Goal: Register for event/course

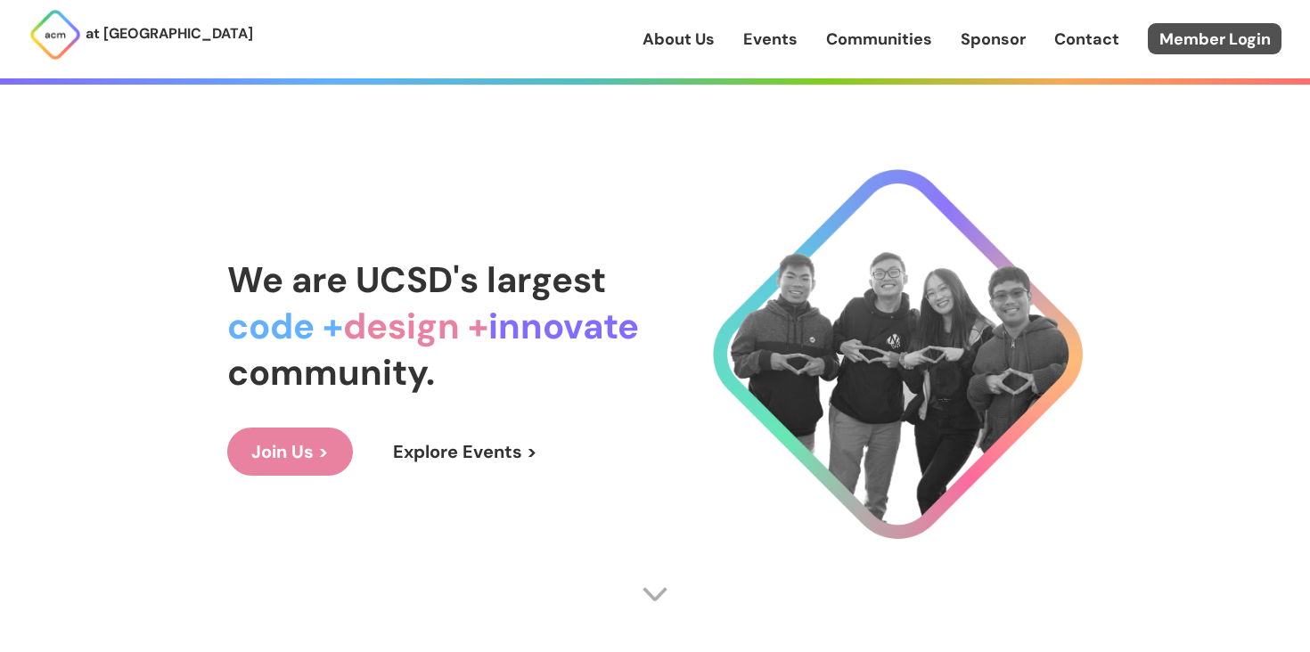
click at [1179, 51] on link "Member Login" at bounding box center [1215, 38] width 134 height 31
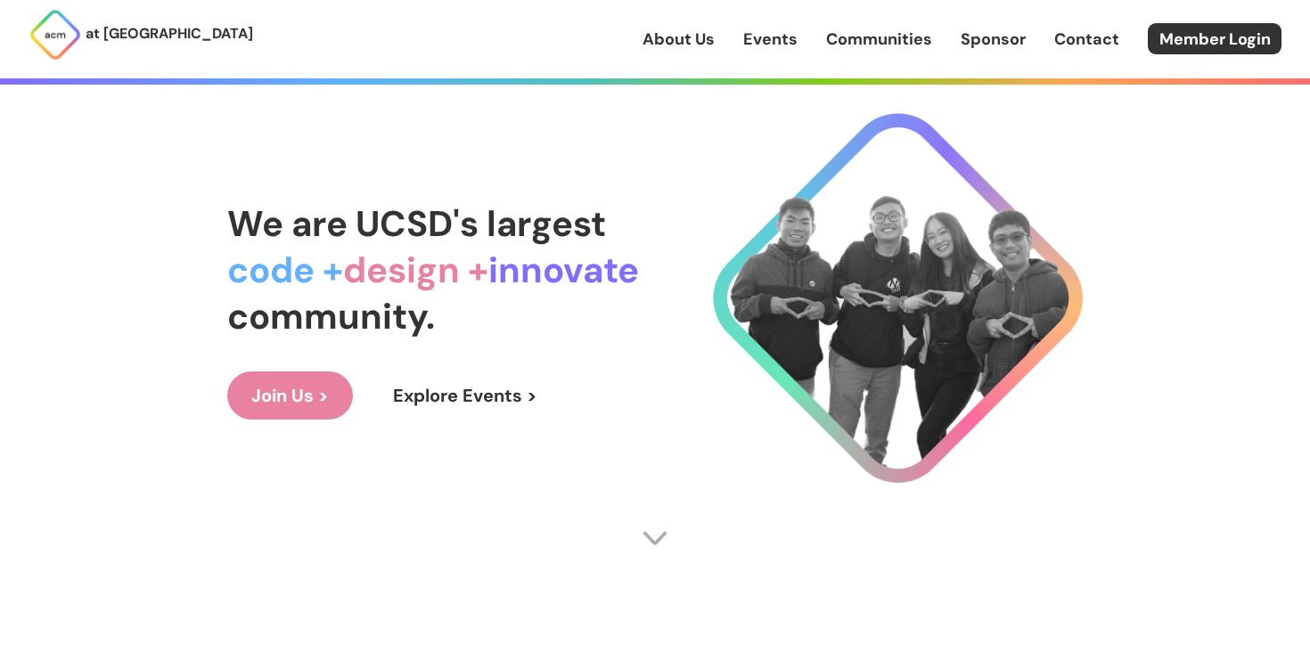
scroll to position [106, 0]
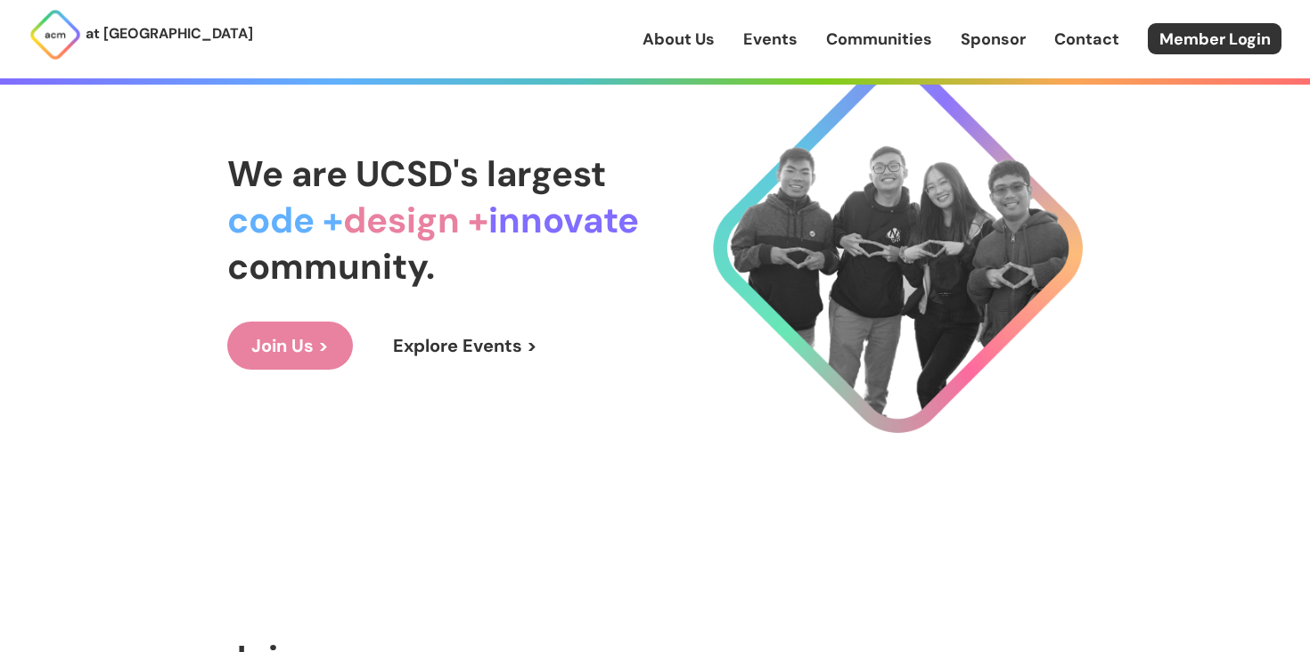
click at [769, 39] on link "Events" at bounding box center [770, 39] width 54 height 23
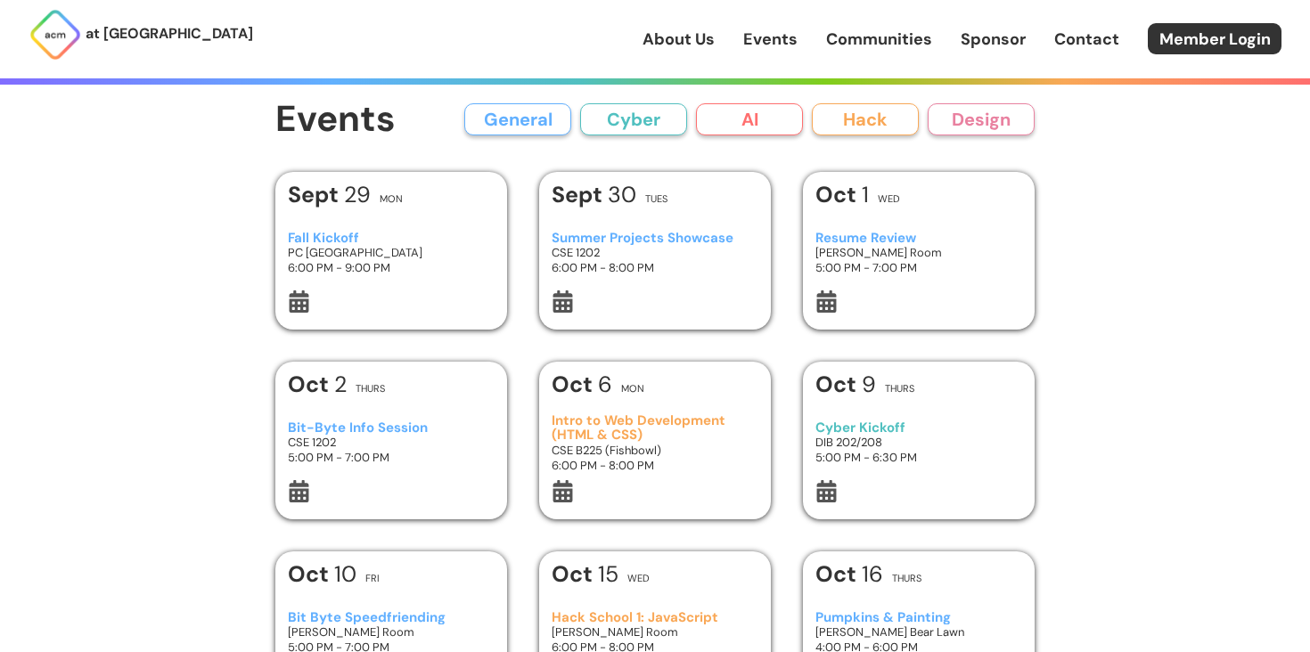
click at [753, 132] on button "AI" at bounding box center [749, 119] width 107 height 32
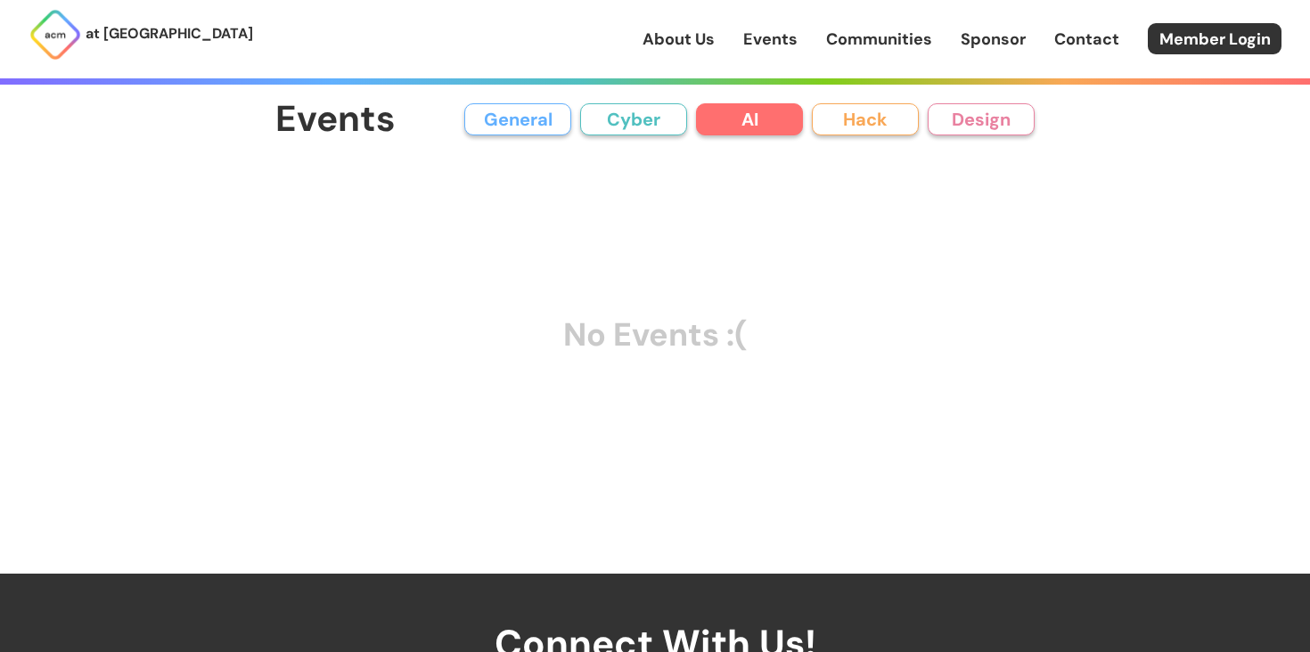
click at [665, 118] on button "Cyber" at bounding box center [633, 119] width 107 height 32
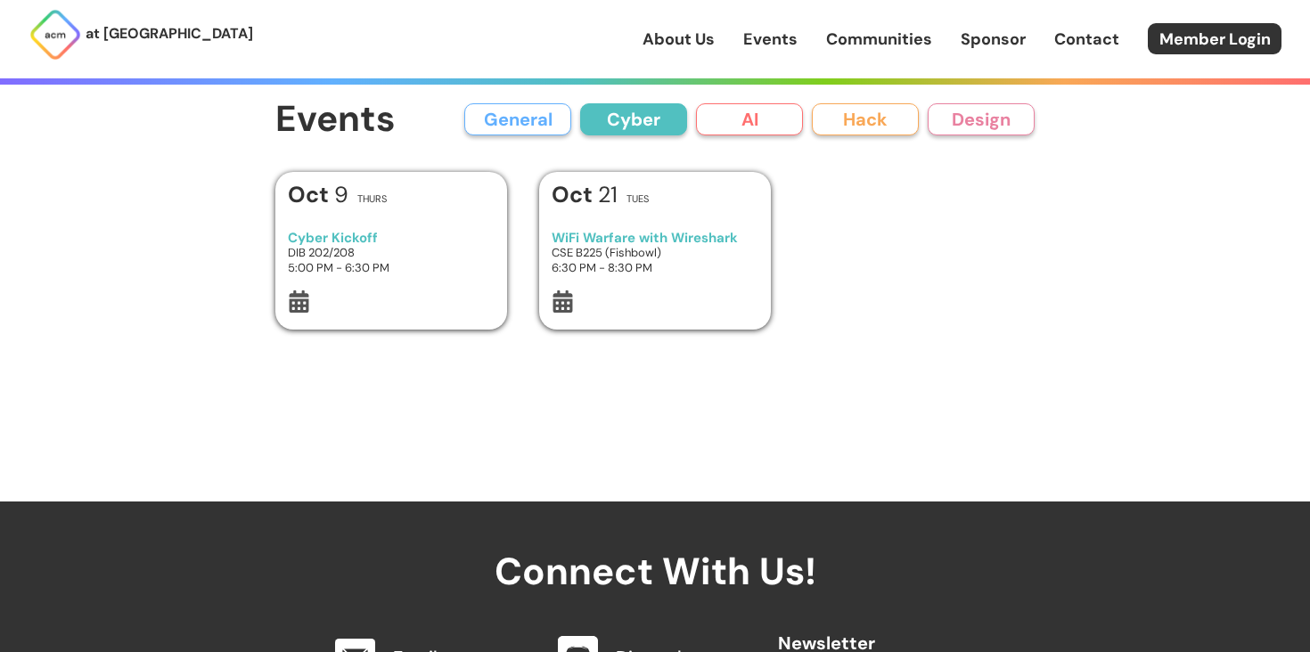
click at [535, 127] on button "General" at bounding box center [517, 119] width 107 height 32
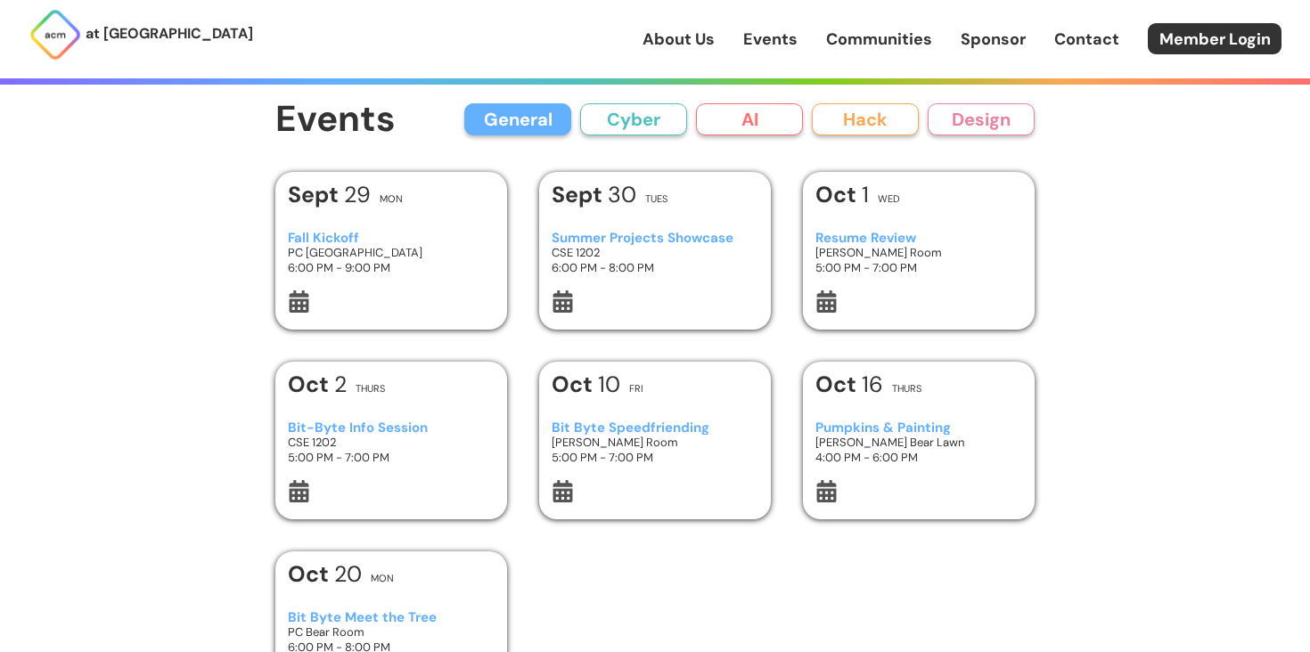
click at [644, 125] on button "Cyber" at bounding box center [633, 119] width 107 height 32
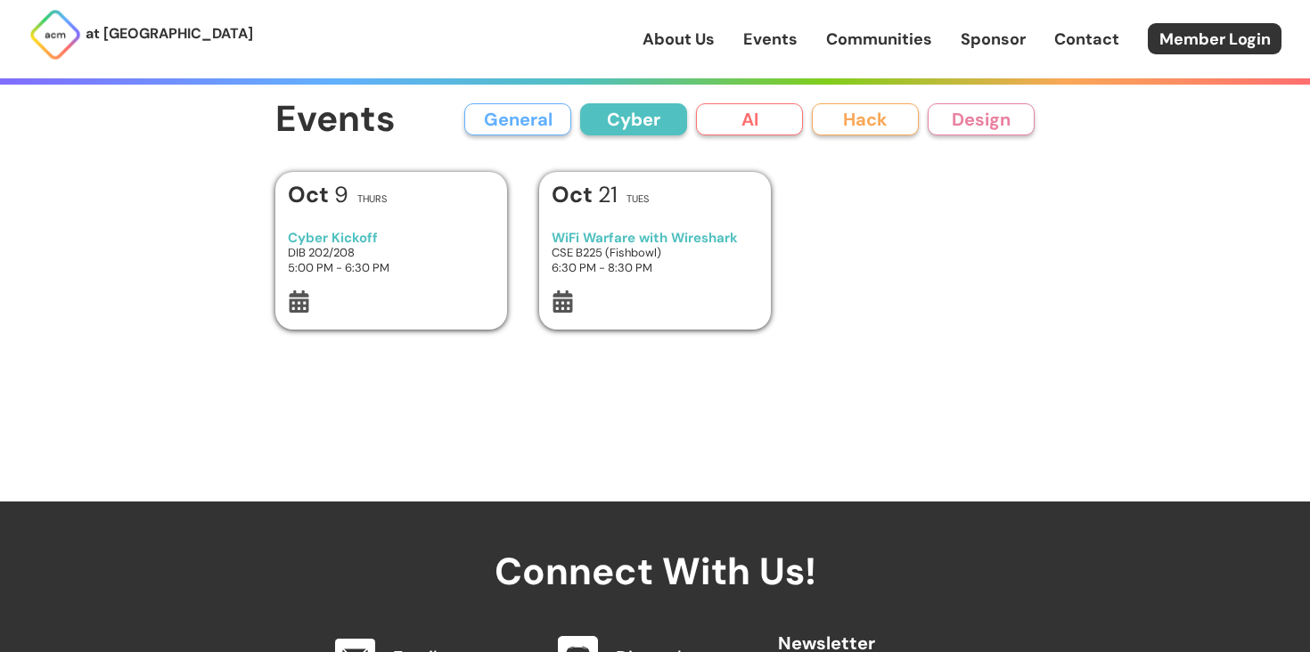
click at [737, 125] on button "AI" at bounding box center [749, 119] width 107 height 32
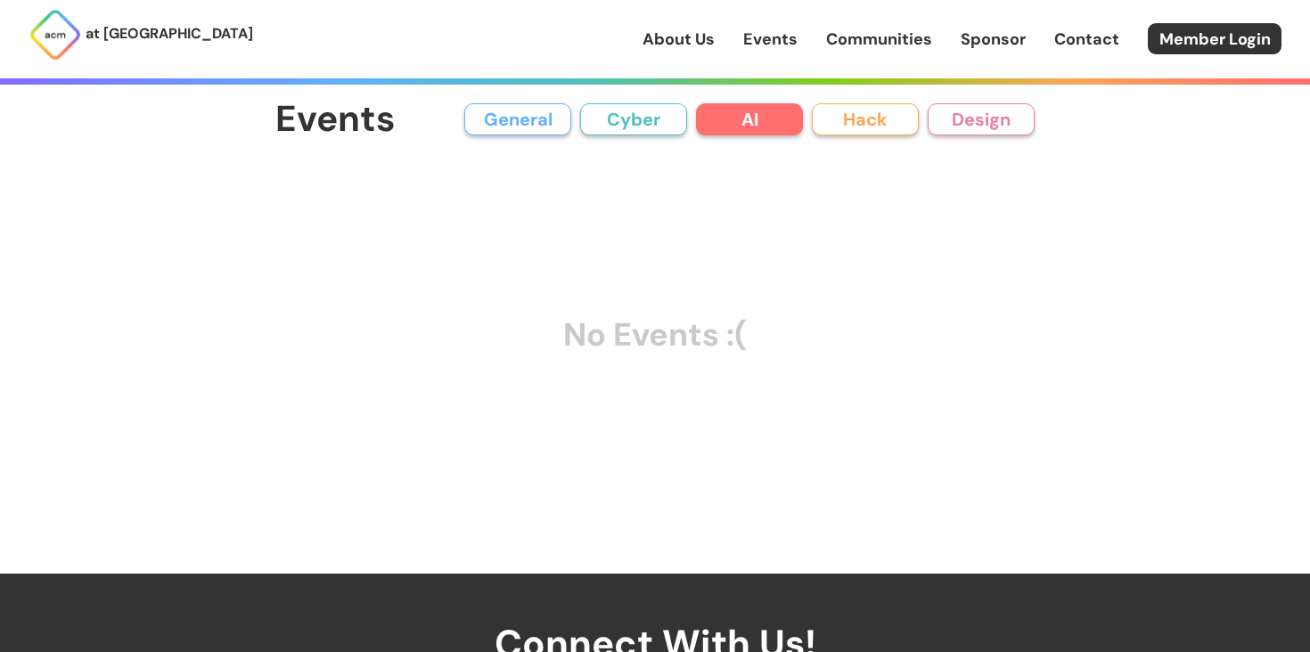
click at [890, 126] on button "Hack" at bounding box center [865, 119] width 107 height 32
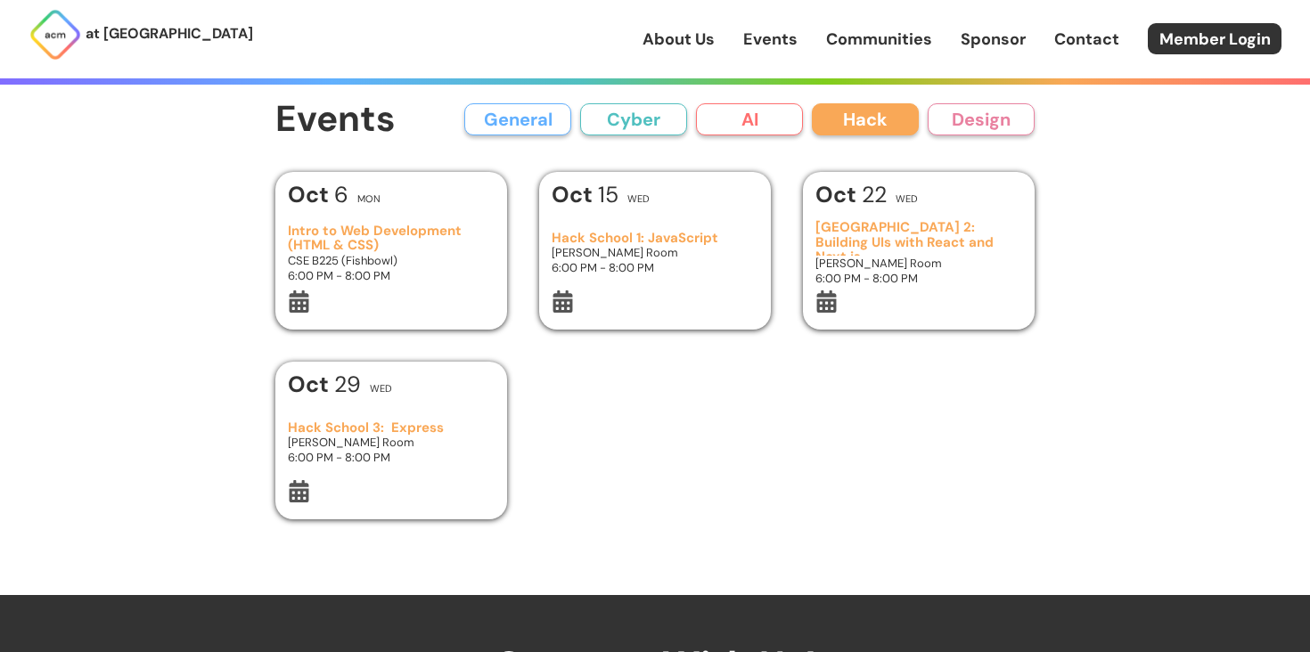
click at [970, 126] on button "Design" at bounding box center [981, 119] width 107 height 32
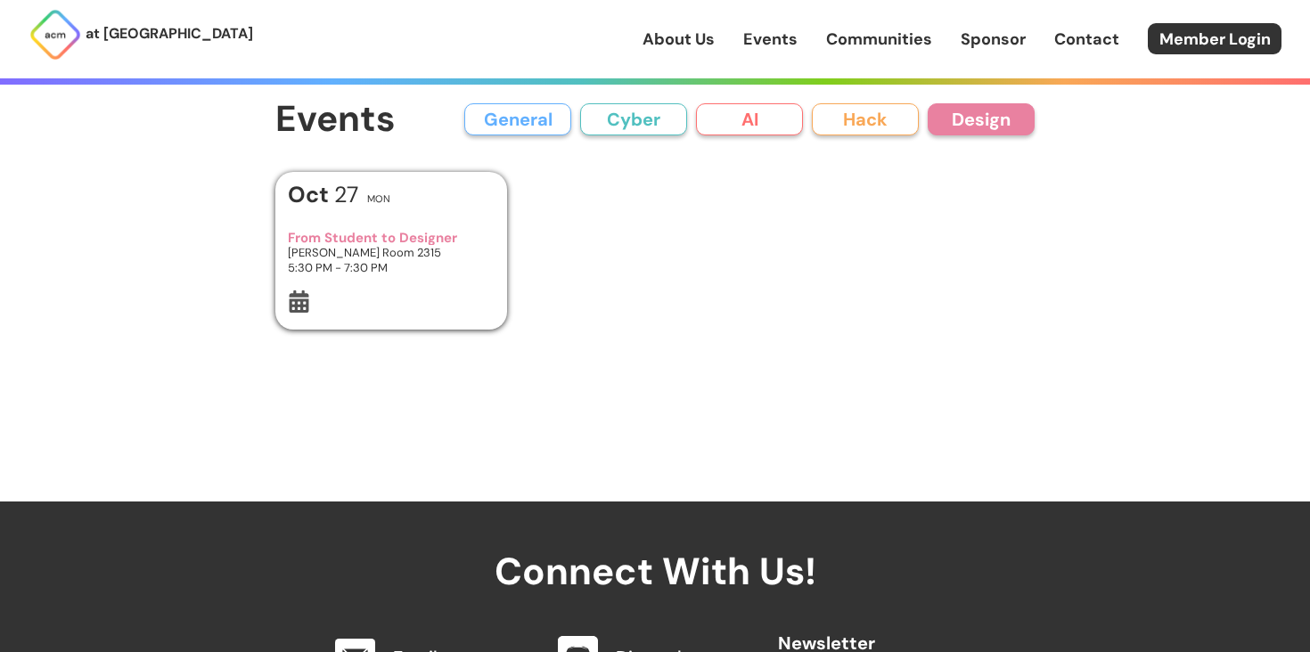
click at [775, 124] on button "AI" at bounding box center [749, 119] width 107 height 32
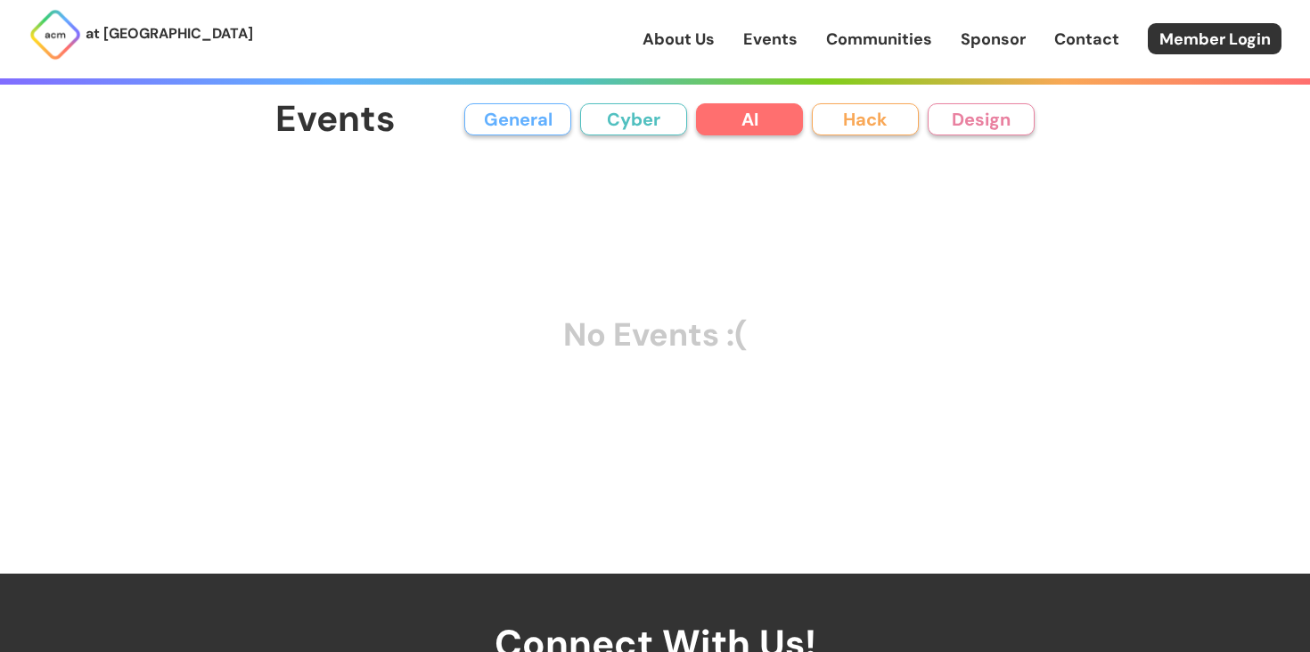
click at [627, 125] on button "Cyber" at bounding box center [633, 119] width 107 height 32
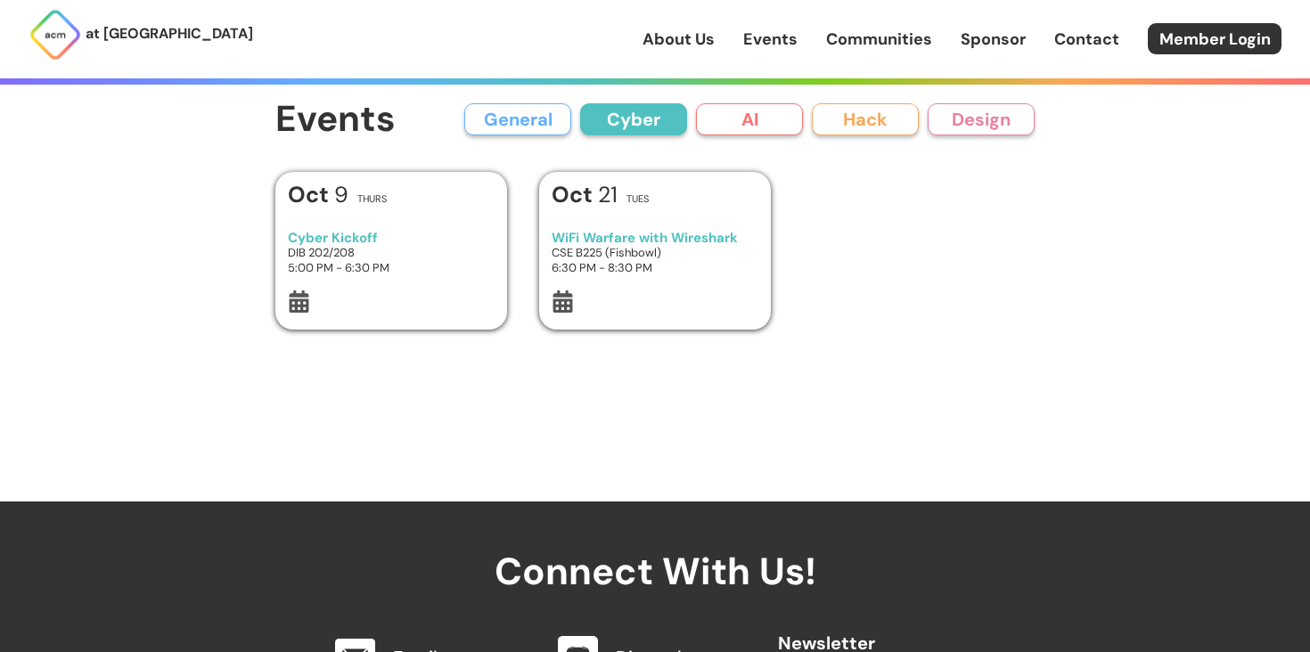
click at [539, 123] on button "General" at bounding box center [517, 119] width 107 height 32
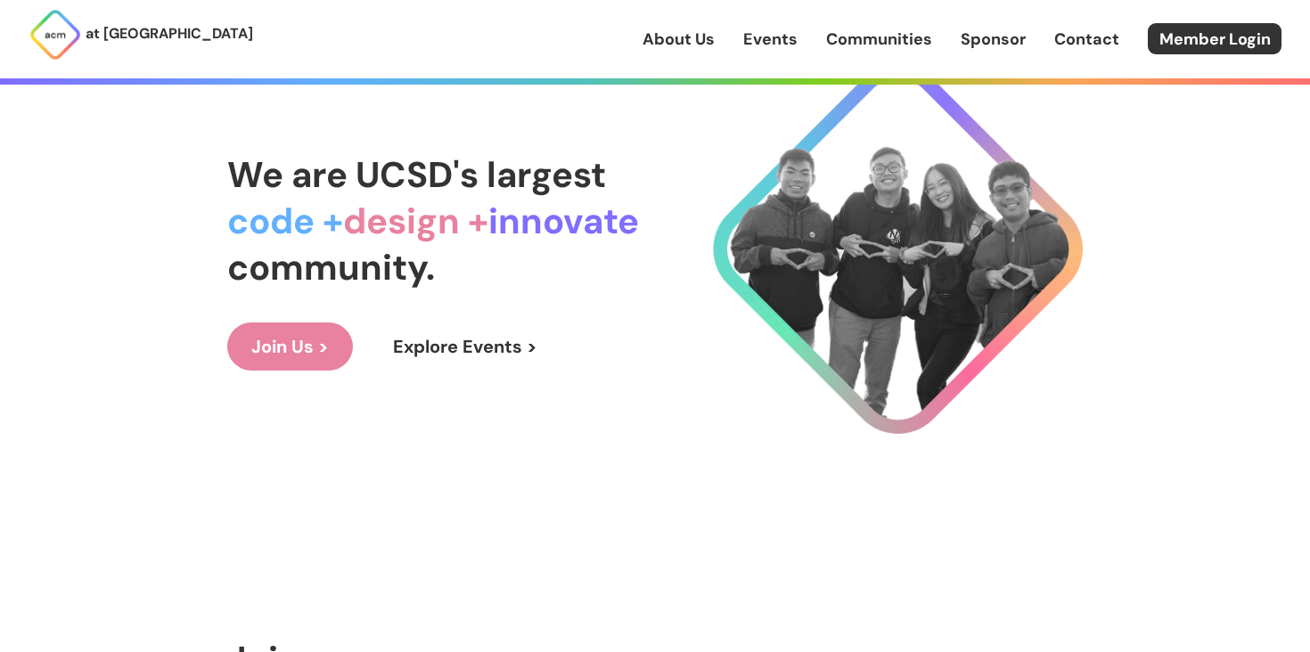
scroll to position [106, 0]
